Goal: Book appointment/travel/reservation

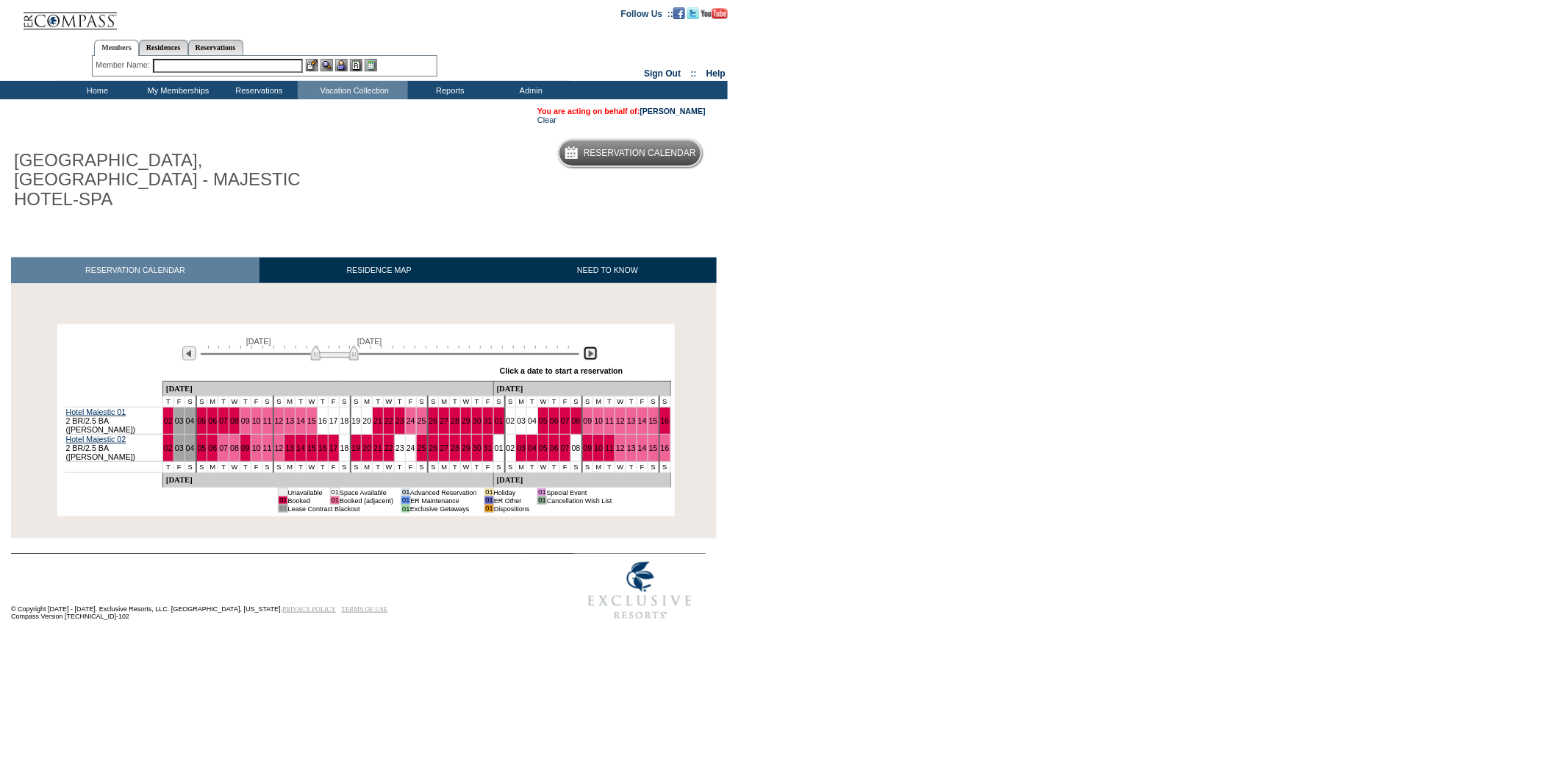
click at [593, 346] on img at bounding box center [590, 353] width 14 height 14
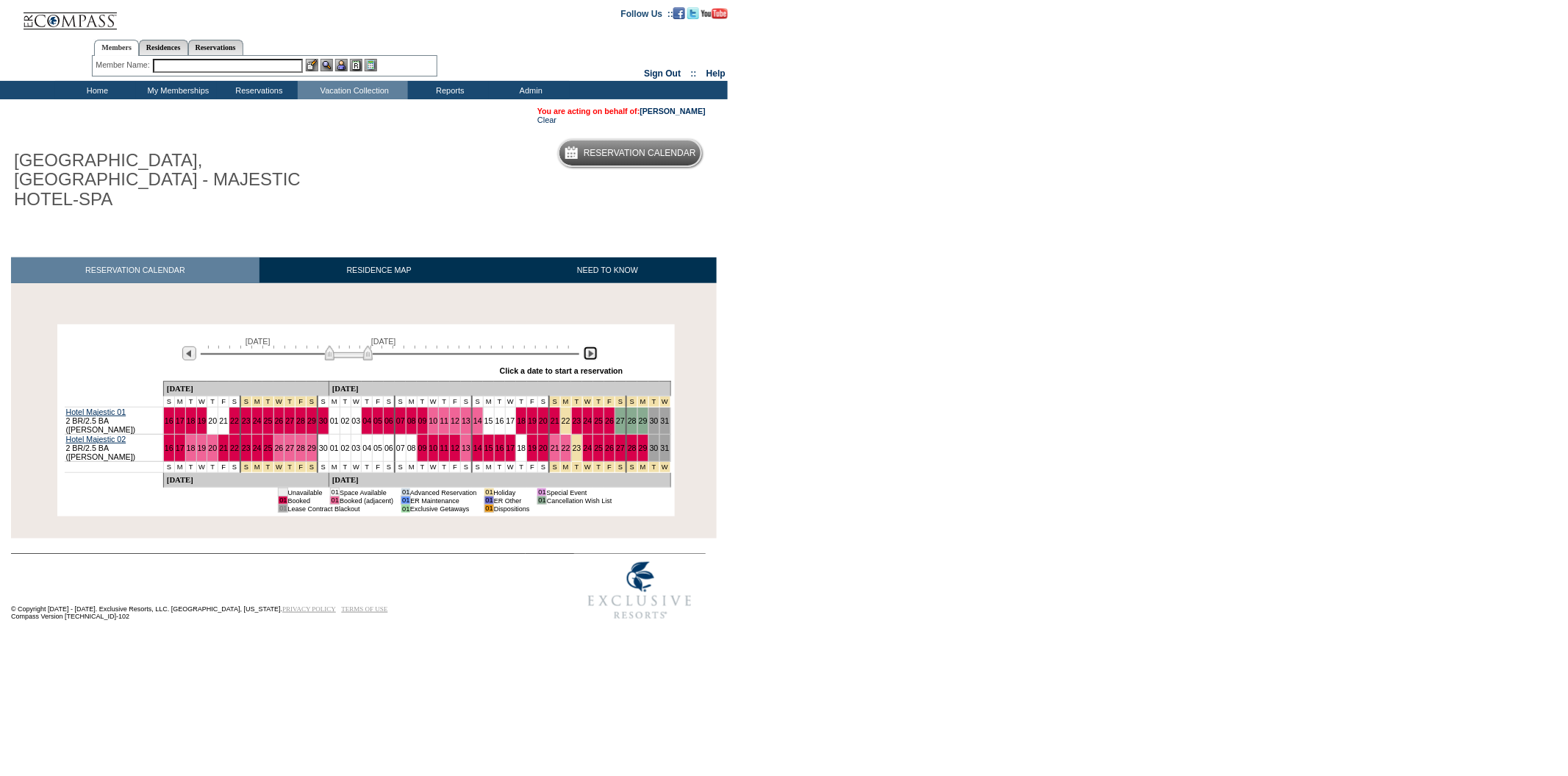
click at [593, 346] on img at bounding box center [590, 353] width 14 height 14
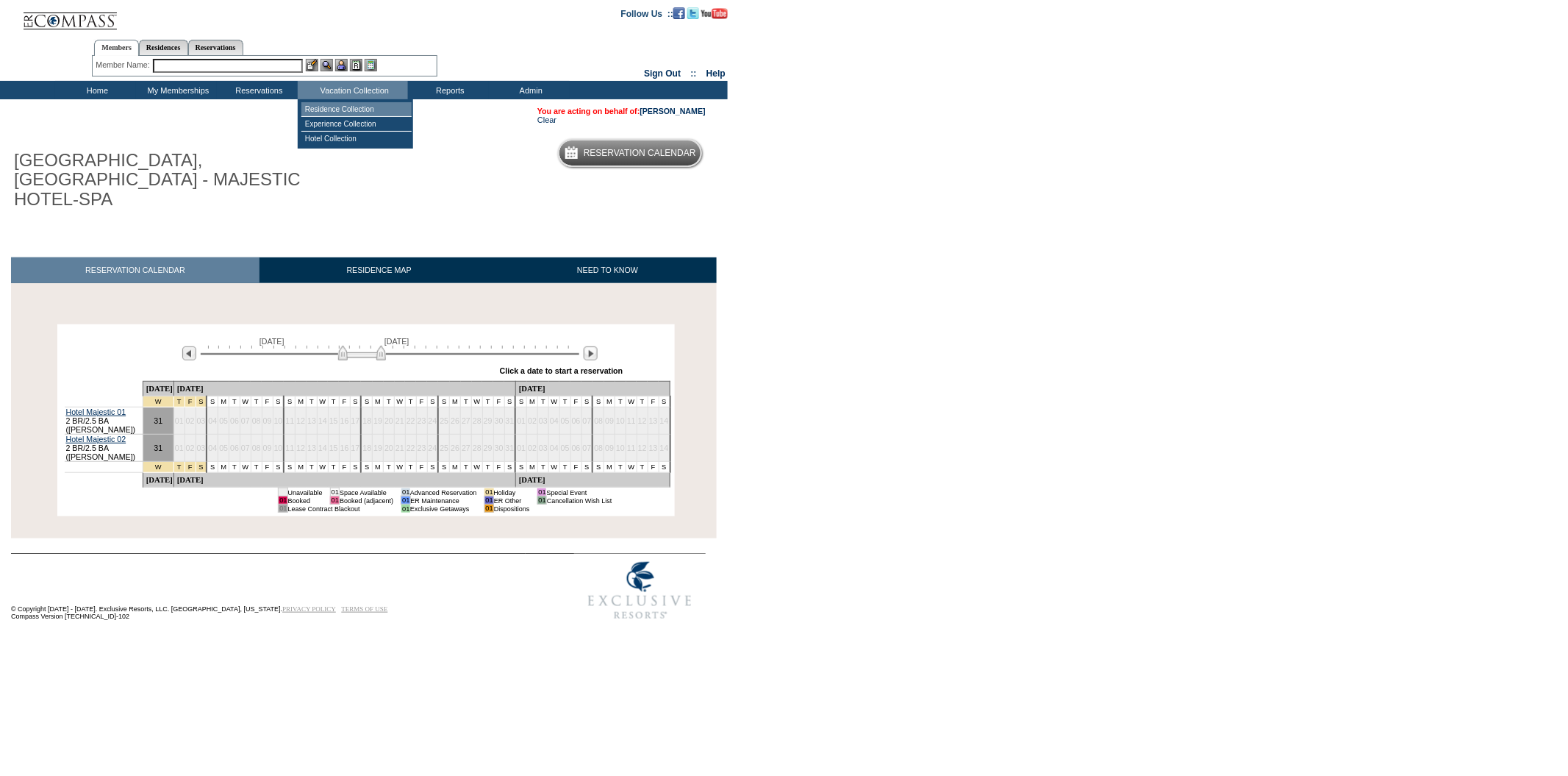
click at [375, 109] on td "Residence Collection" at bounding box center [357, 110] width 110 height 15
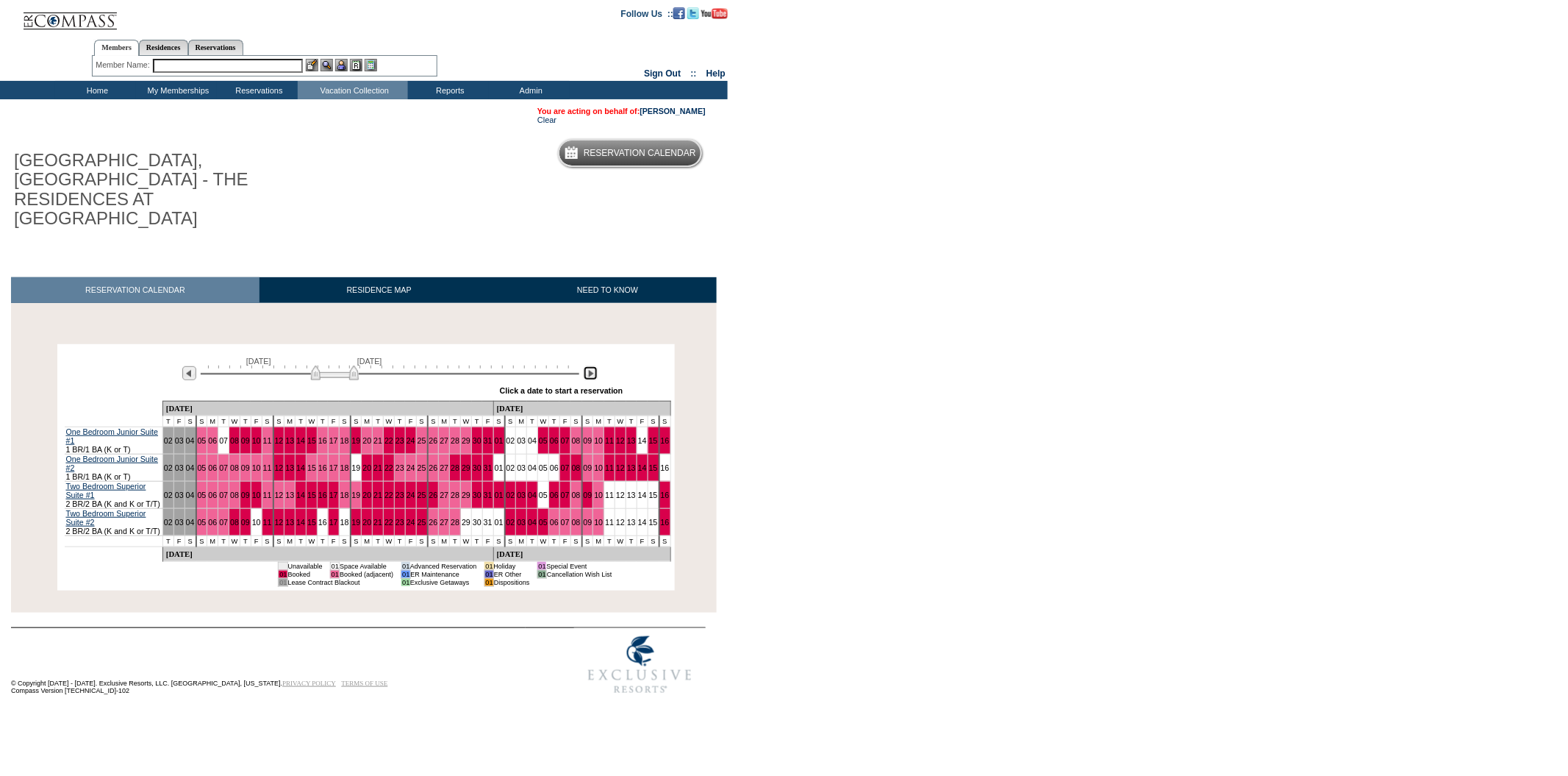
click at [591, 366] on img at bounding box center [590, 373] width 14 height 14
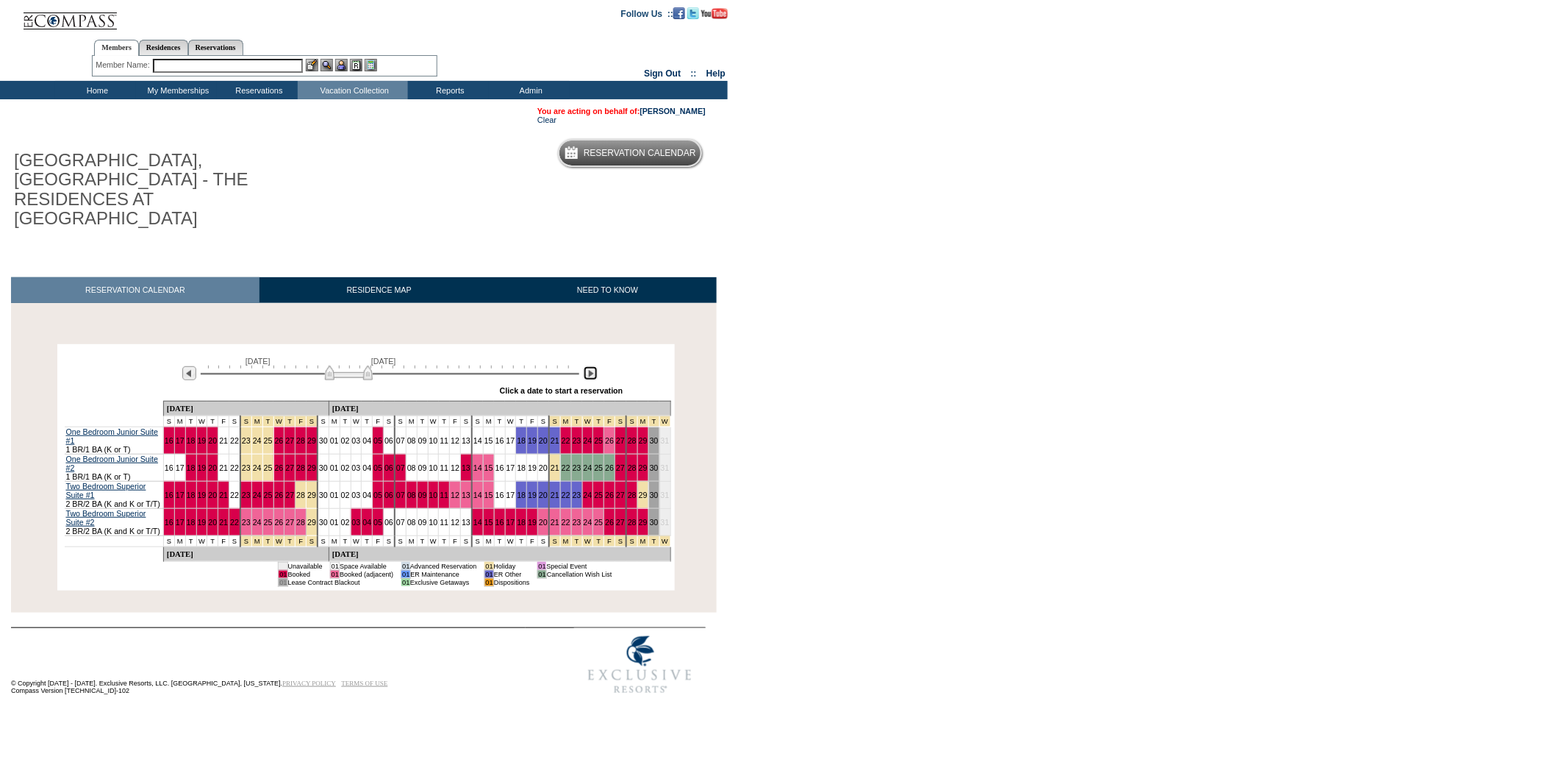
click at [591, 366] on img at bounding box center [590, 373] width 14 height 14
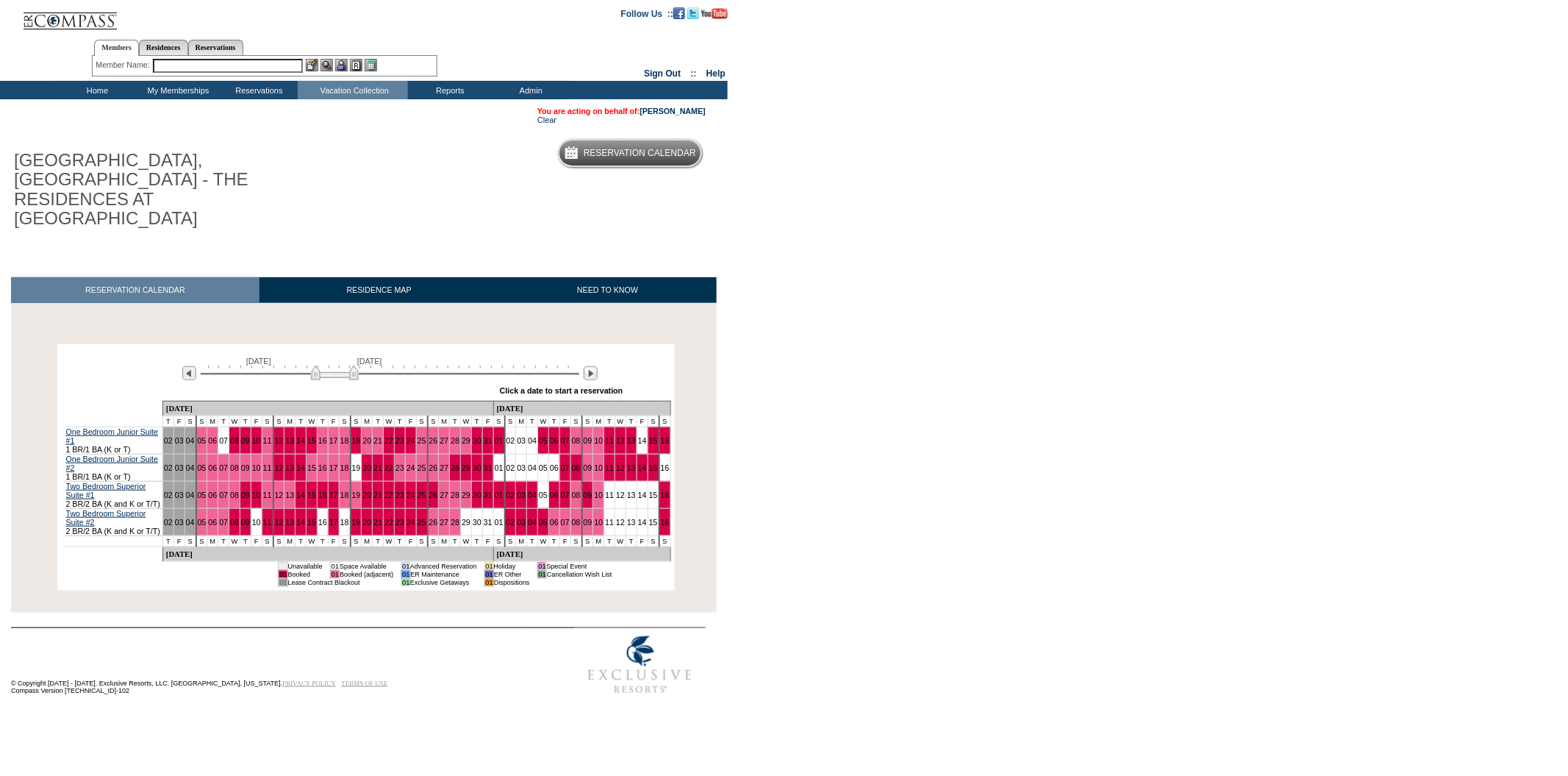
click at [270, 64] on input "text" at bounding box center [228, 65] width 150 height 14
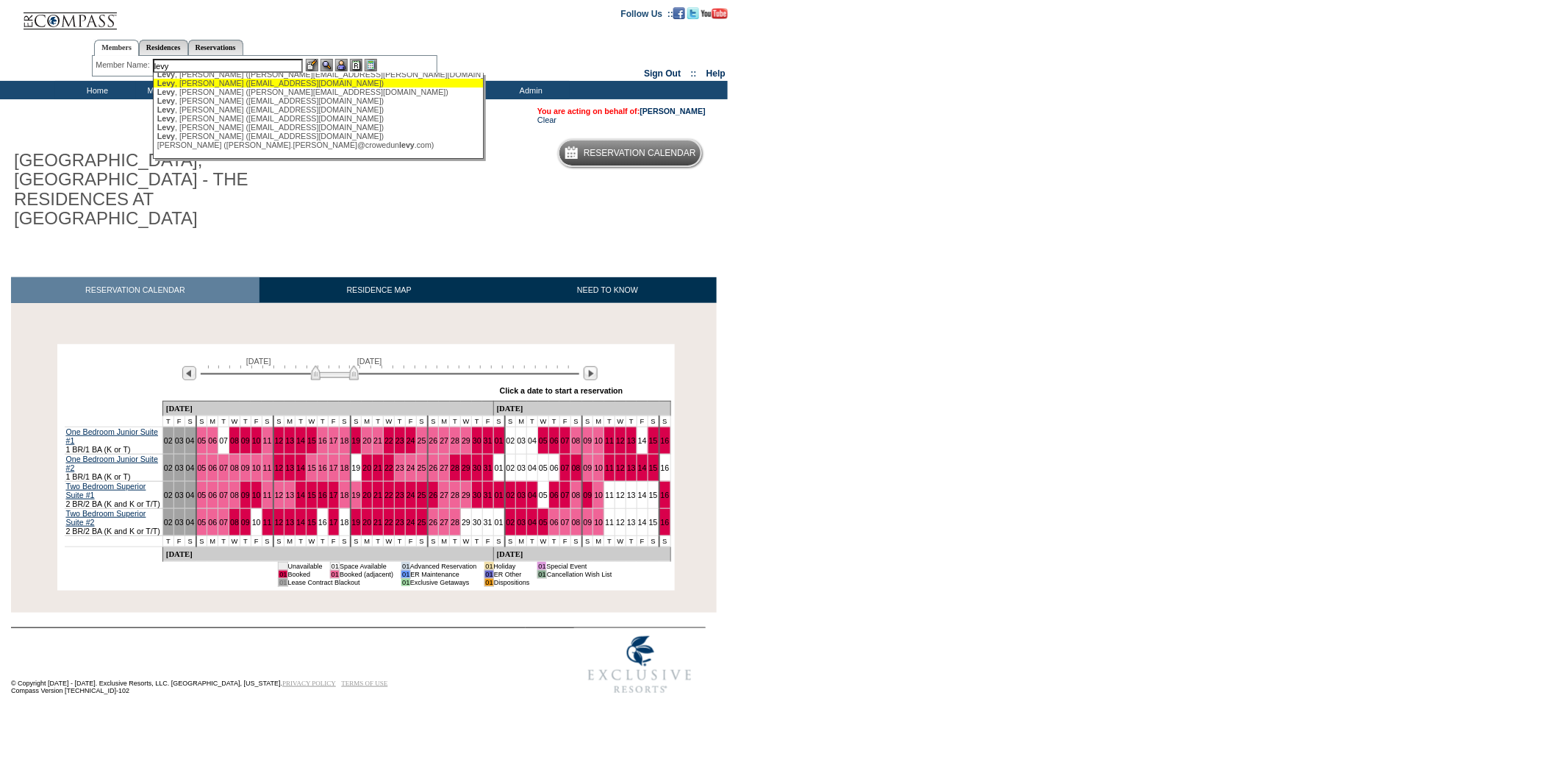
scroll to position [52, 0]
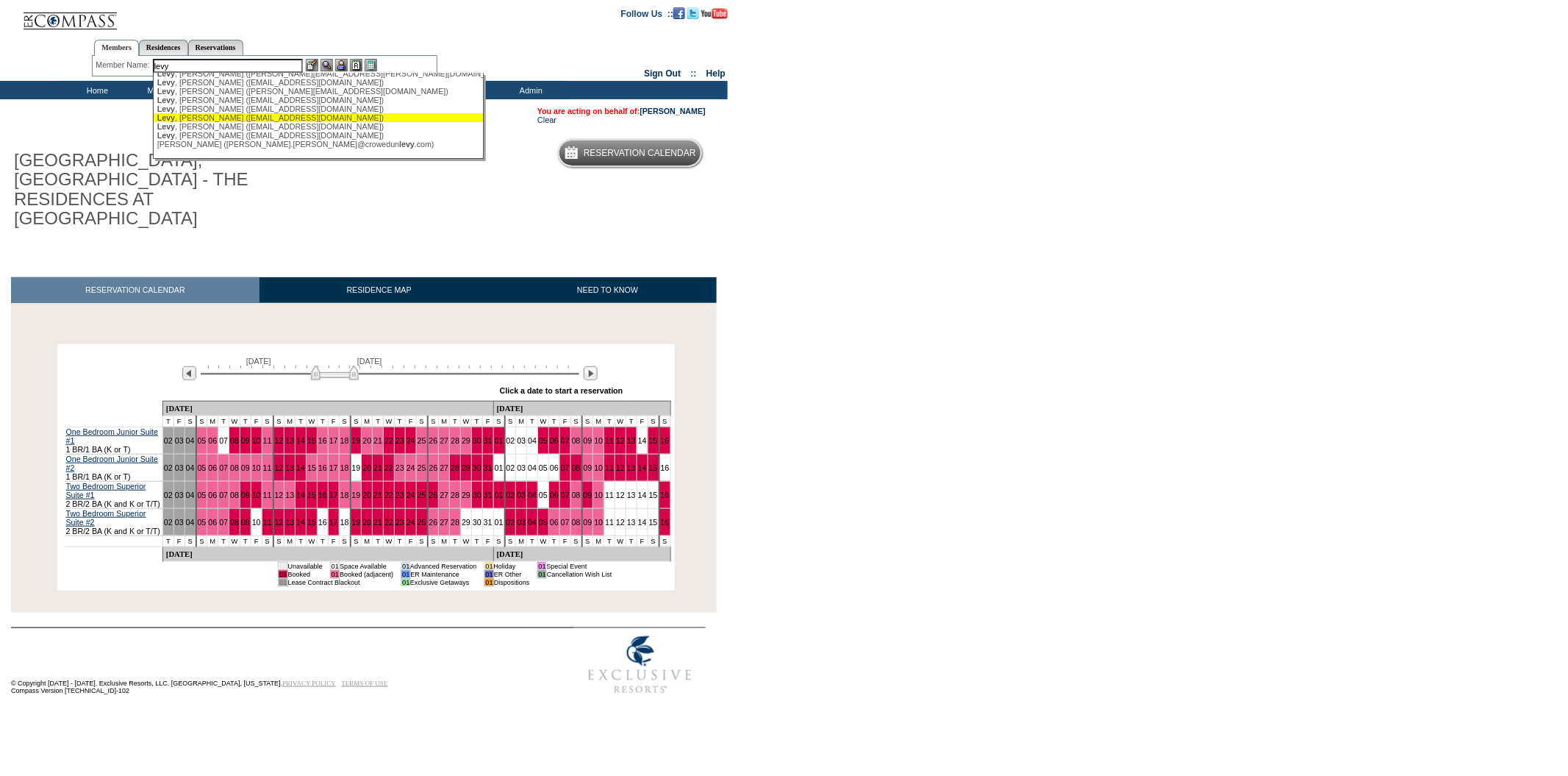
click at [224, 122] on div "[PERSON_NAME] ([EMAIL_ADDRESS][DOMAIN_NAME])" at bounding box center [319, 117] width 323 height 9
type input "[PERSON_NAME] ([EMAIL_ADDRESS][DOMAIN_NAME])"
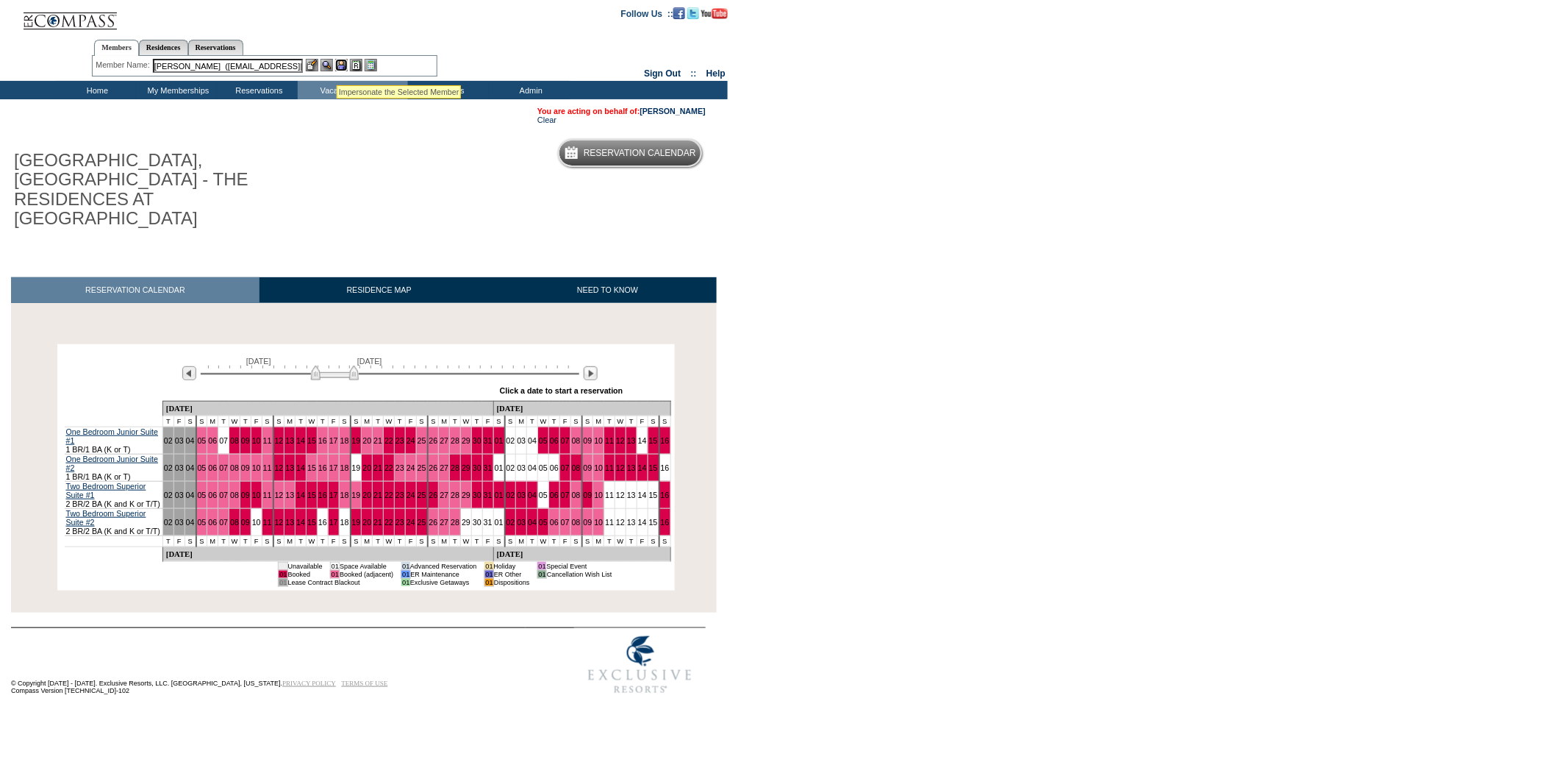
click at [336, 65] on img at bounding box center [341, 64] width 12 height 12
click at [327, 65] on img at bounding box center [326, 64] width 12 height 12
